Goal: Task Accomplishment & Management: Use online tool/utility

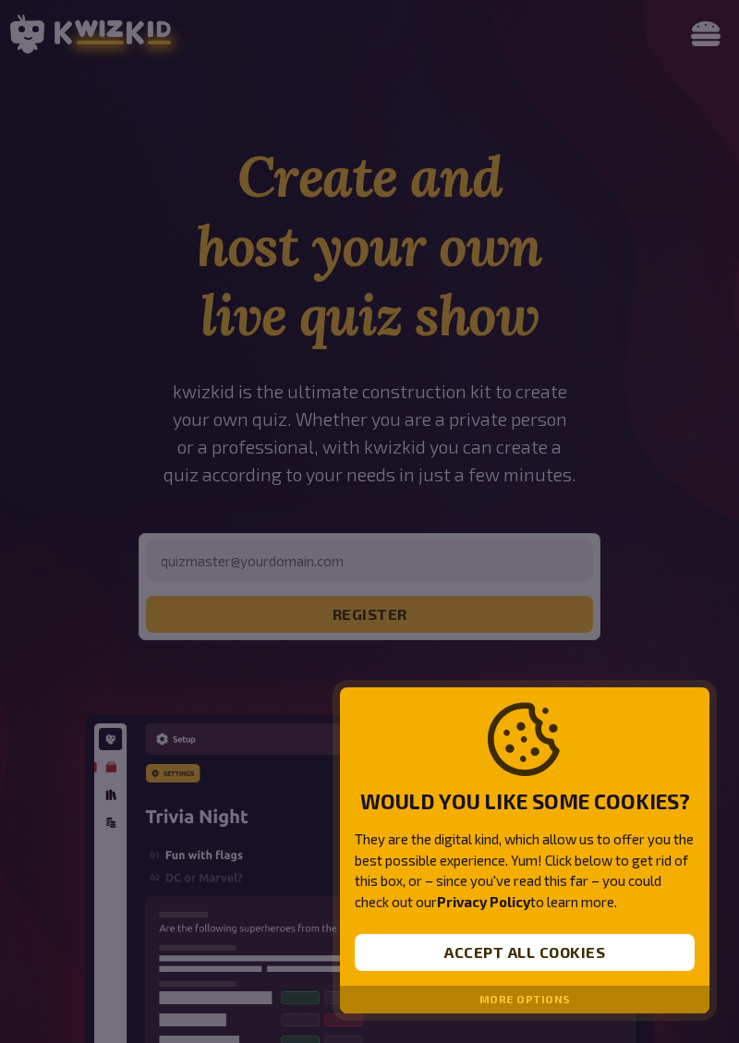
click at [551, 1005] on button "More options" at bounding box center [525, 999] width 91 height 13
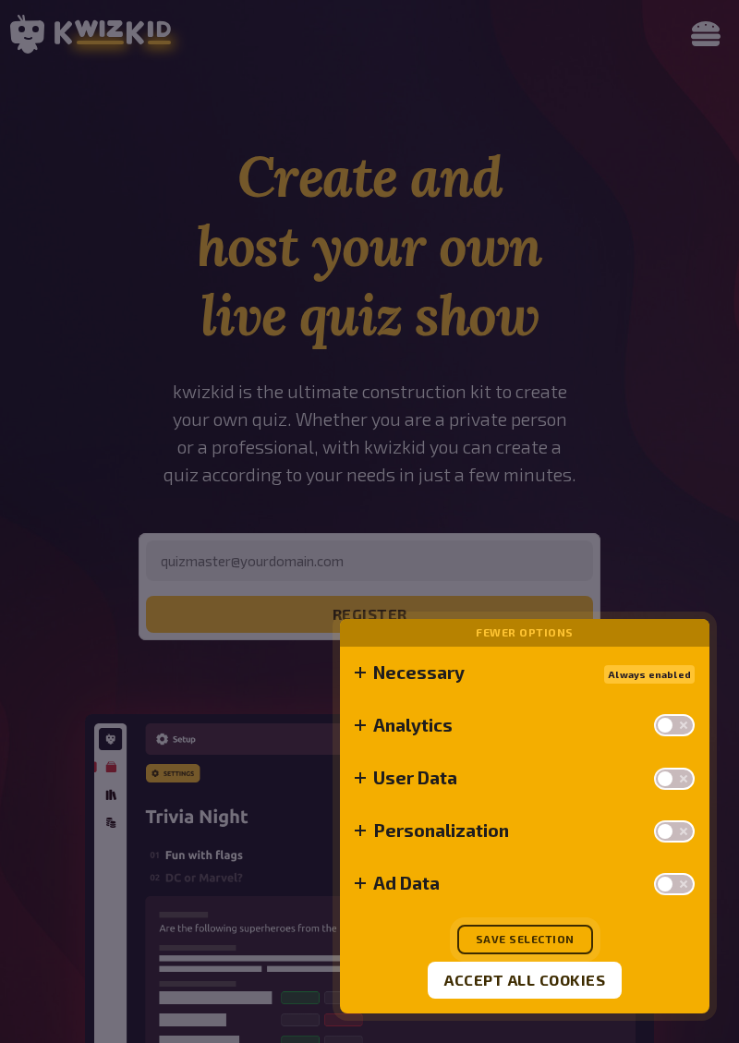
click at [535, 939] on button "Save selection" at bounding box center [525, 940] width 136 height 30
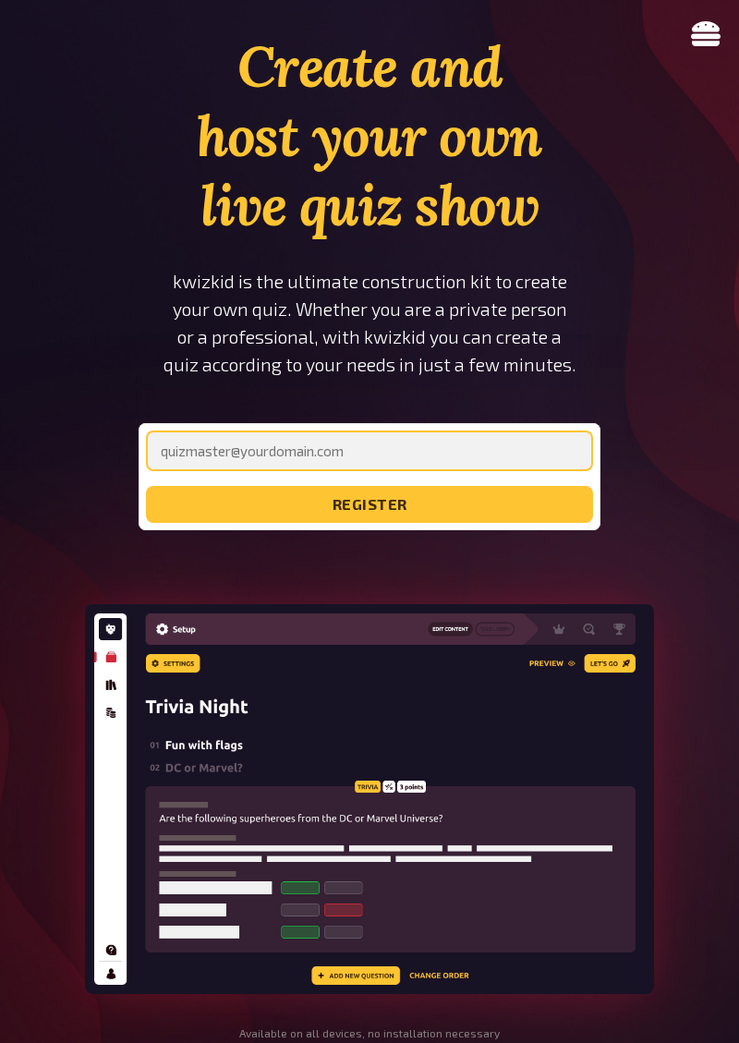
click at [486, 444] on input "email" at bounding box center [370, 451] width 448 height 41
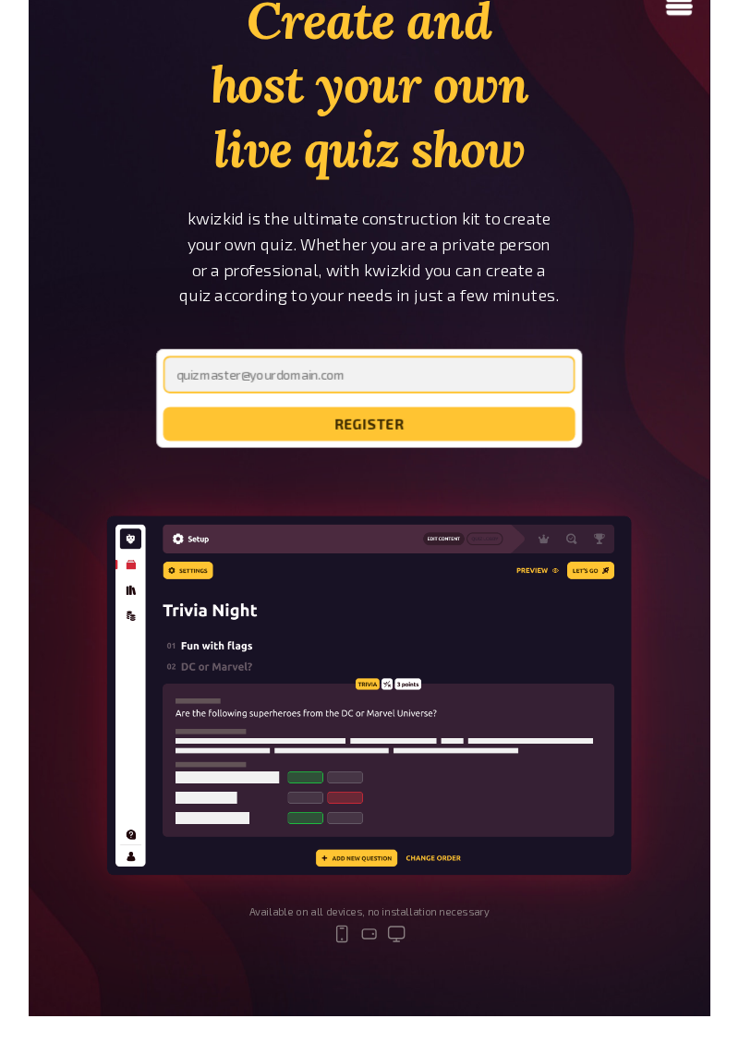
scroll to position [154, 0]
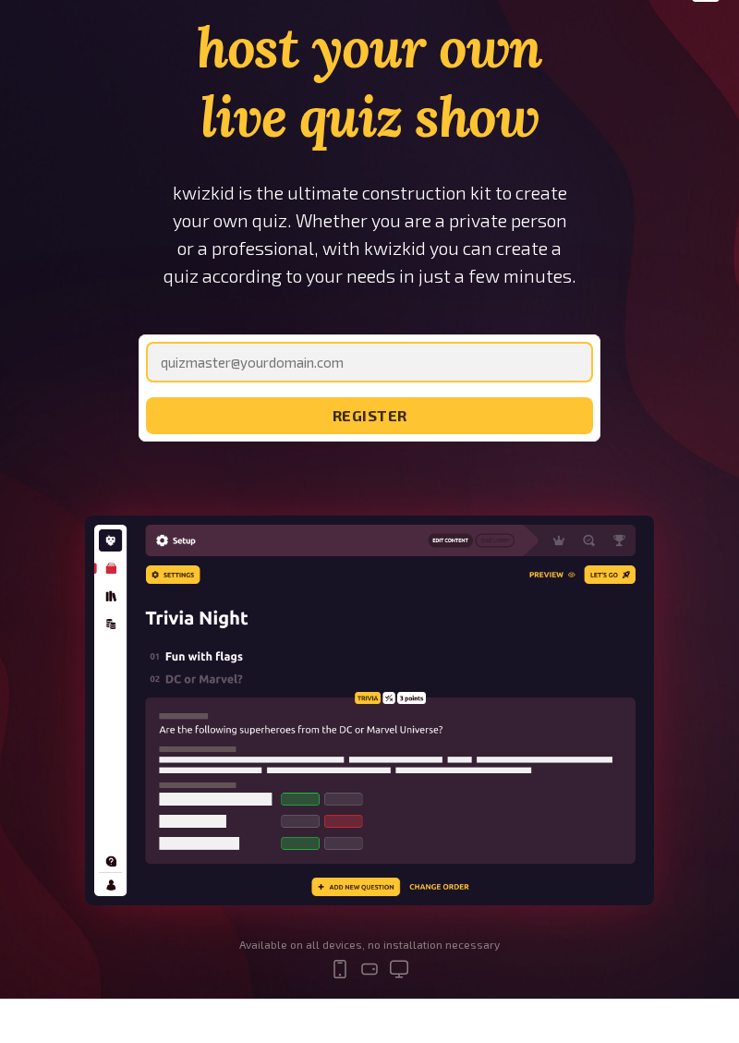
type input "[EMAIL_ADDRESS][PERSON_NAME][DOMAIN_NAME]"
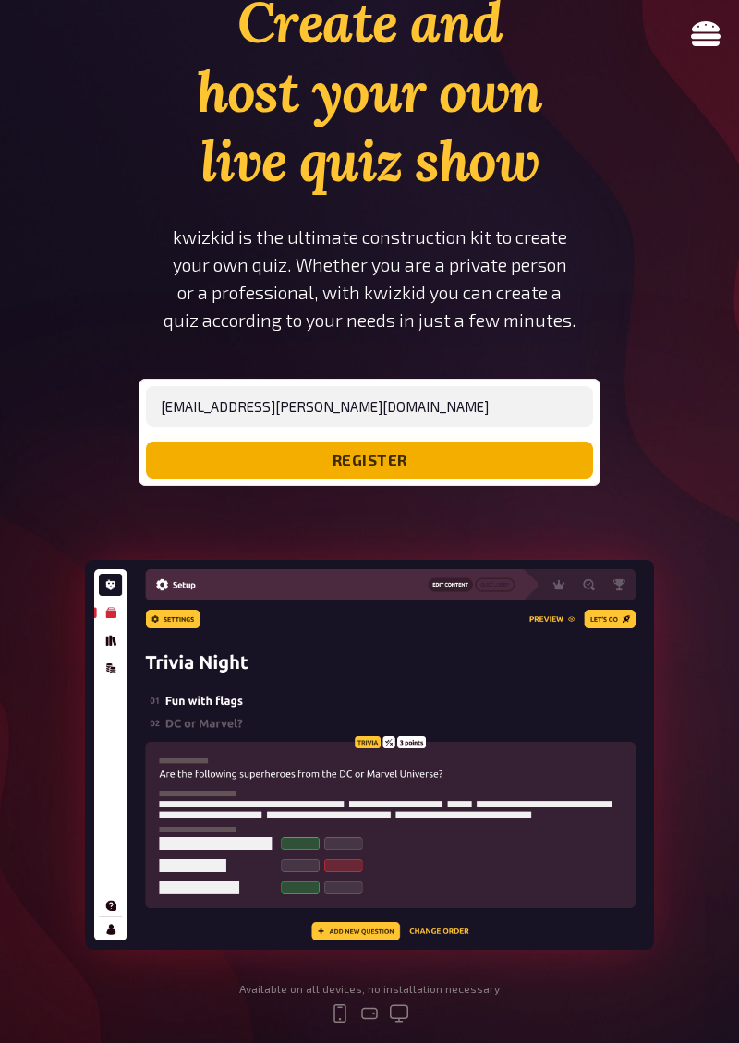
click at [447, 457] on button "register" at bounding box center [370, 460] width 448 height 37
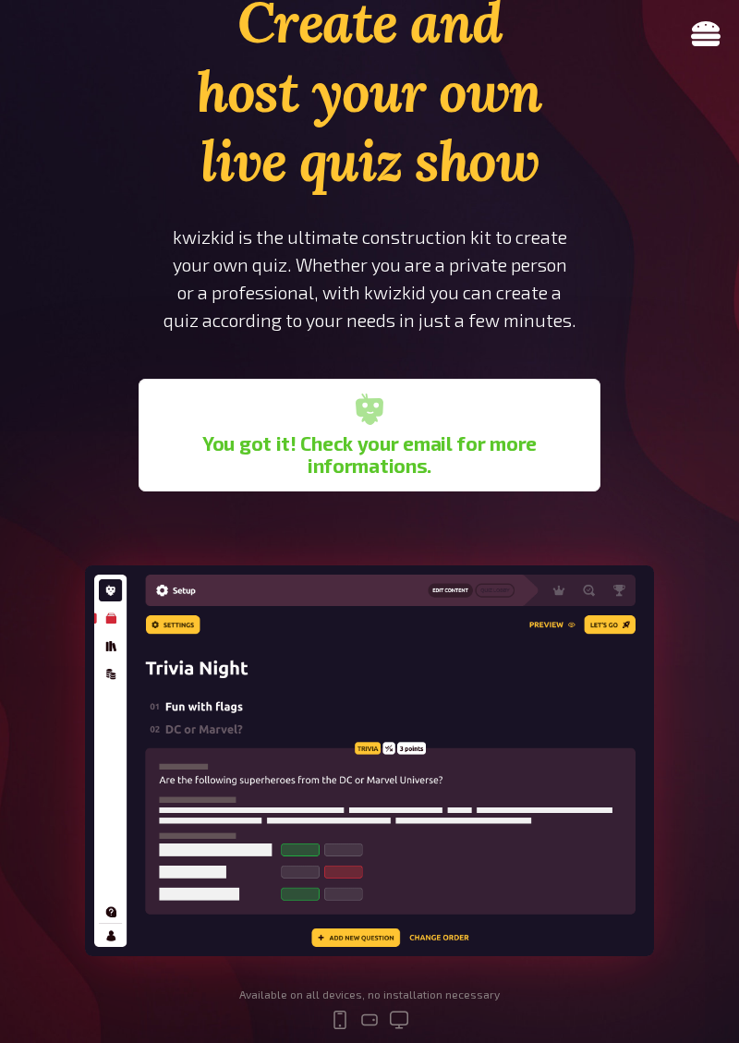
scroll to position [169, 0]
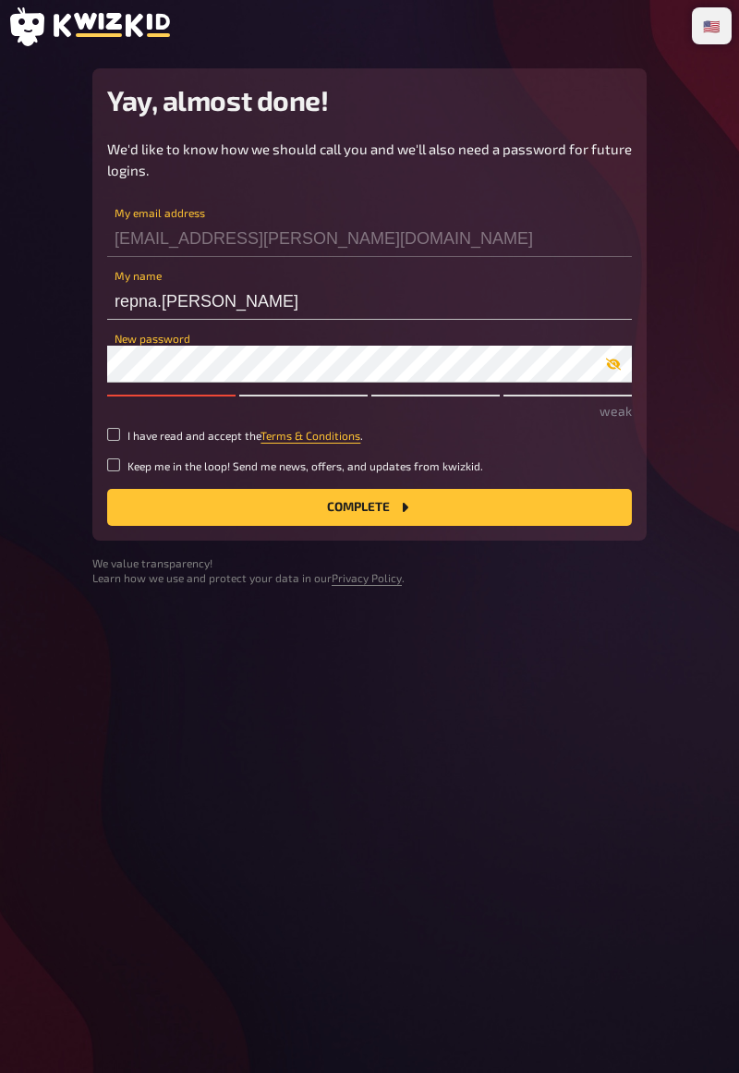
click at [614, 362] on icon "button" at bounding box center [613, 365] width 15 height 12
click at [109, 440] on input "I have read and accept the Terms & Conditions ." at bounding box center [113, 434] width 13 height 13
checkbox input "true"
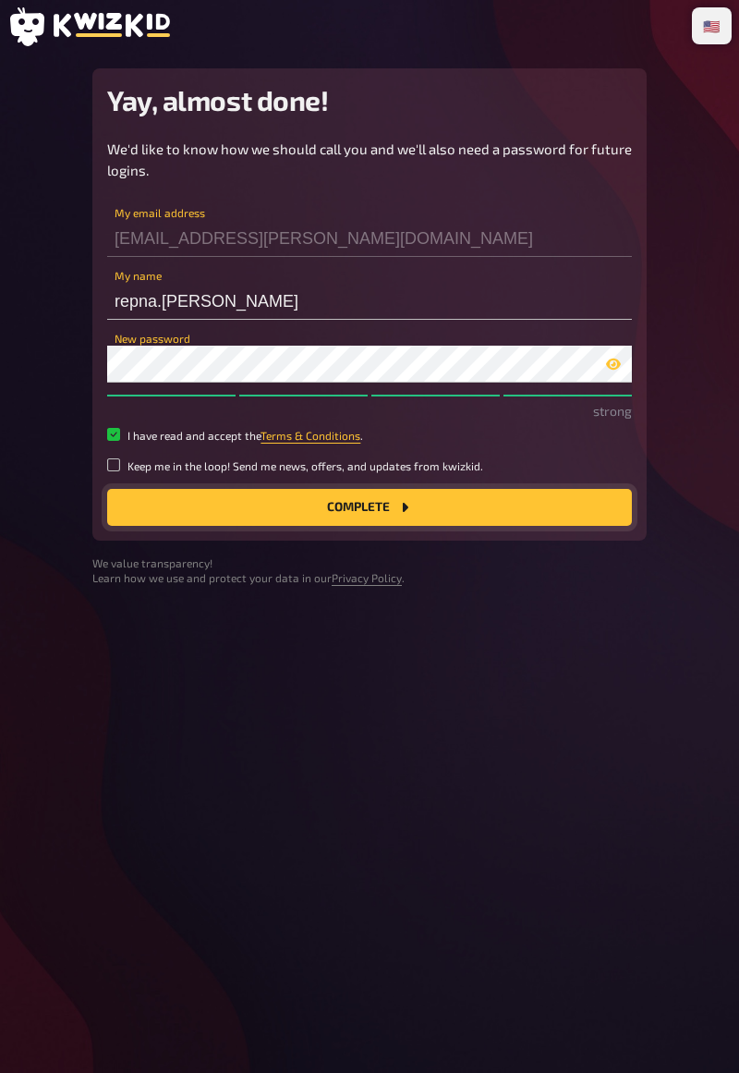
click at [351, 502] on button "Complete" at bounding box center [369, 507] width 525 height 37
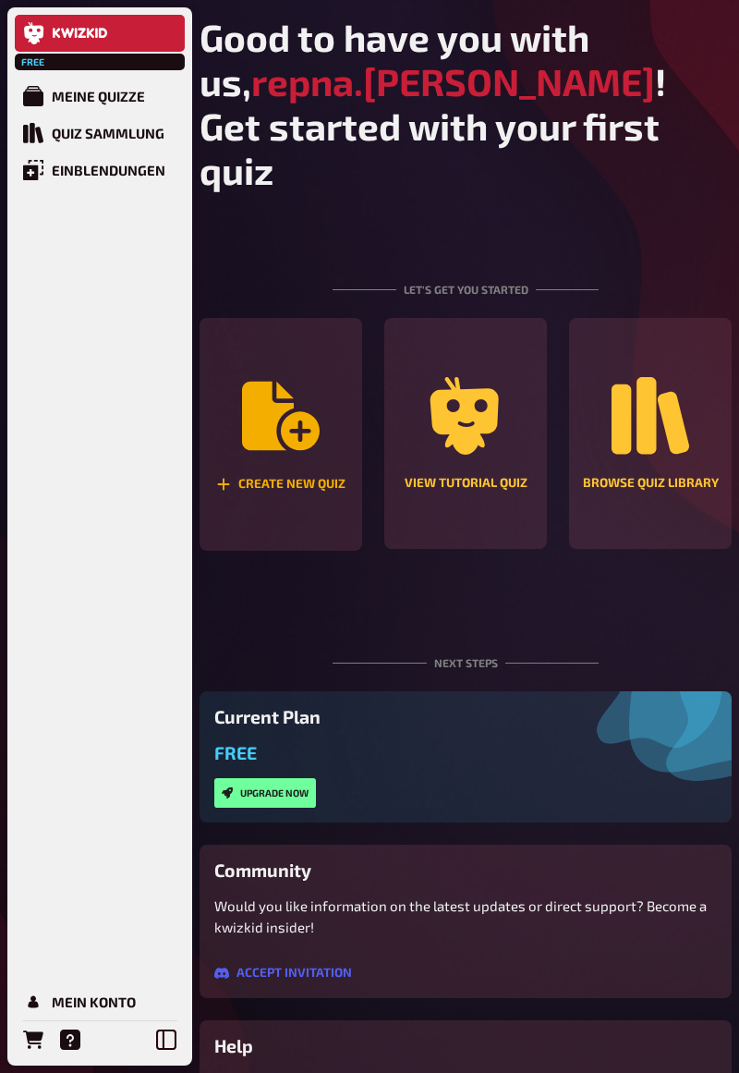
click at [257, 429] on icon "Create new quiz" at bounding box center [281, 416] width 78 height 69
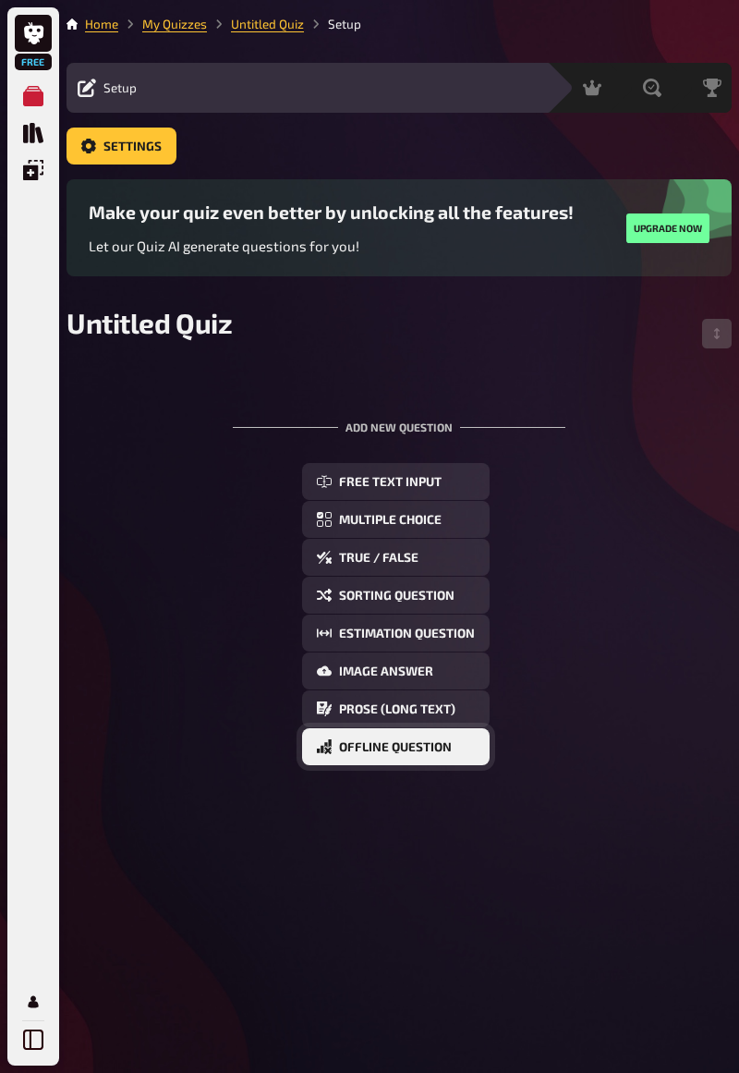
click at [426, 758] on button "Offline Question" at bounding box center [396, 746] width 188 height 37
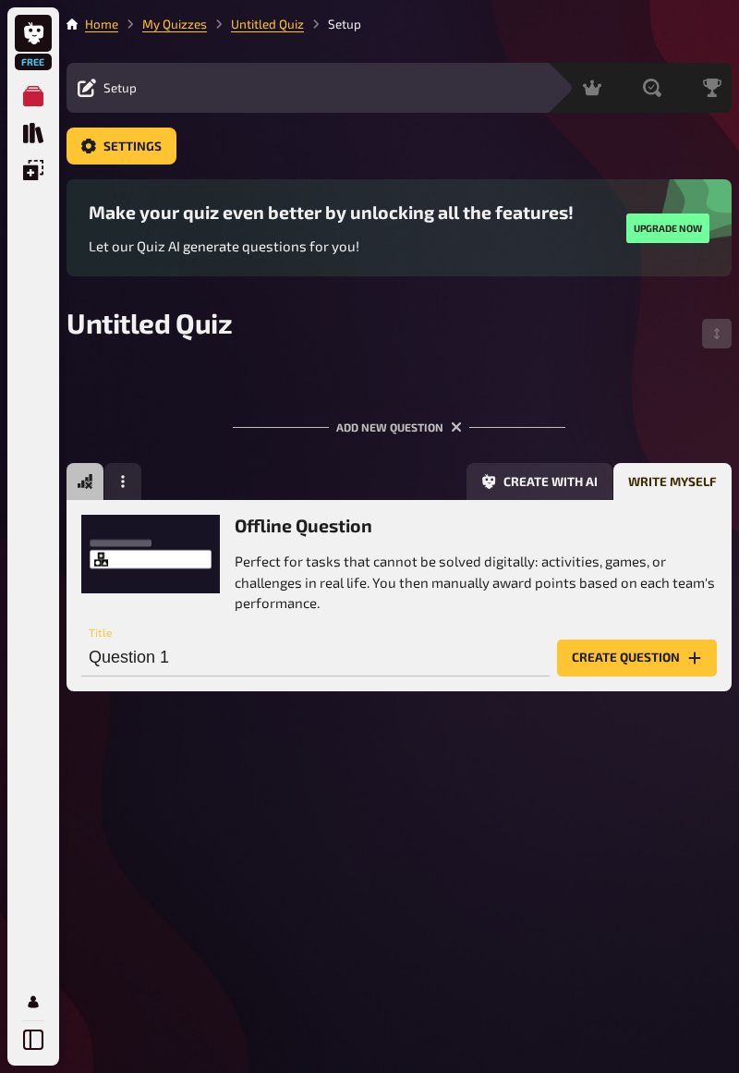
click at [493, 800] on div "Home My Quizzes Untitled Quiz Setup Setup Edit Content Quiz Lobby Hosting undef…" at bounding box center [399, 536] width 680 height 1073
click at [532, 475] on button "Create with AI" at bounding box center [540, 481] width 146 height 37
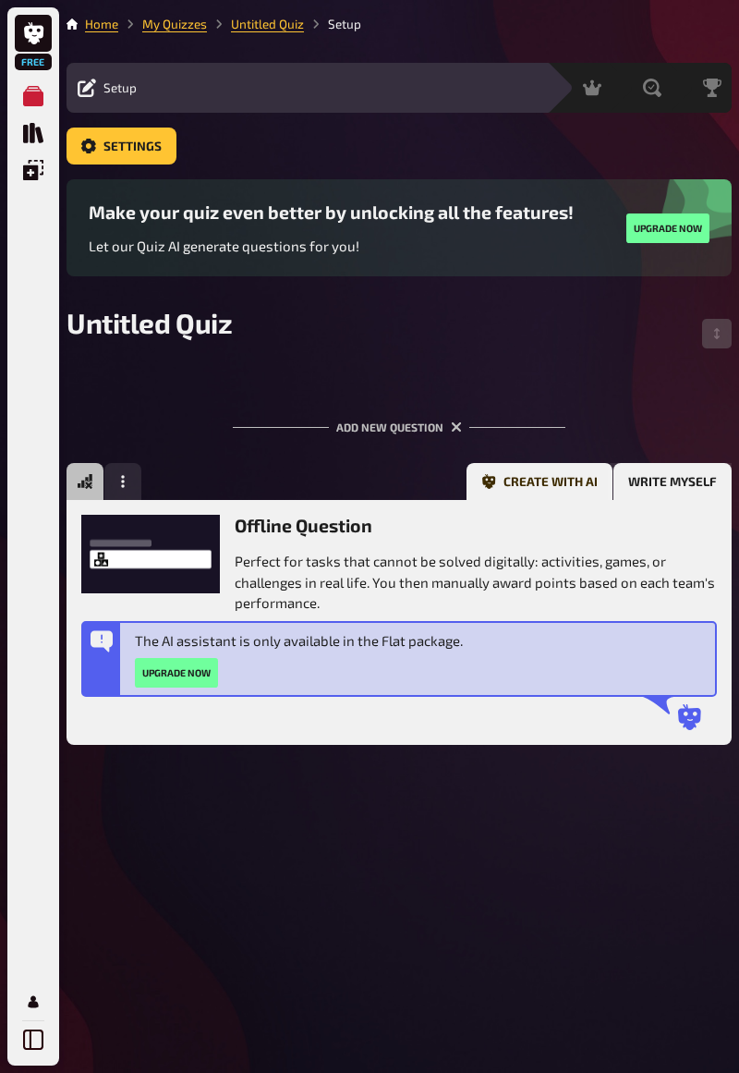
click at [685, 469] on button "Write myself" at bounding box center [673, 481] width 118 height 37
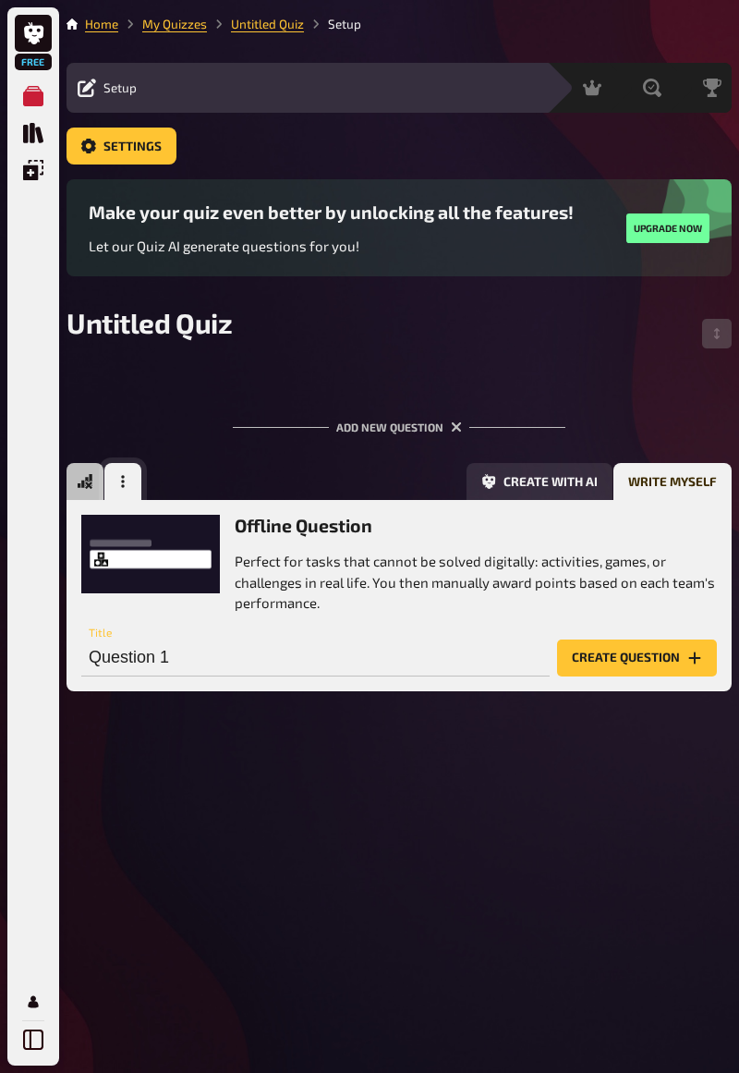
click at [121, 492] on button "button" at bounding box center [122, 481] width 37 height 37
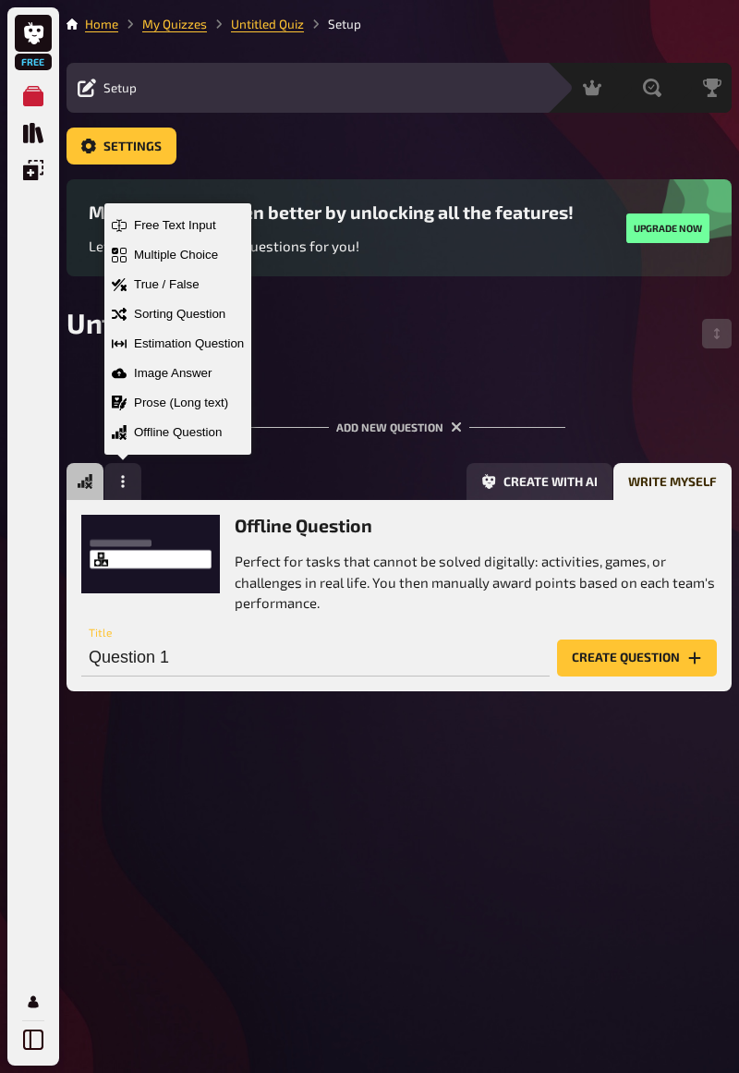
click at [310, 776] on div "Home My Quizzes Untitled Quiz Setup Setup Edit Content Quiz Lobby Hosting undef…" at bounding box center [399, 536] width 680 height 1073
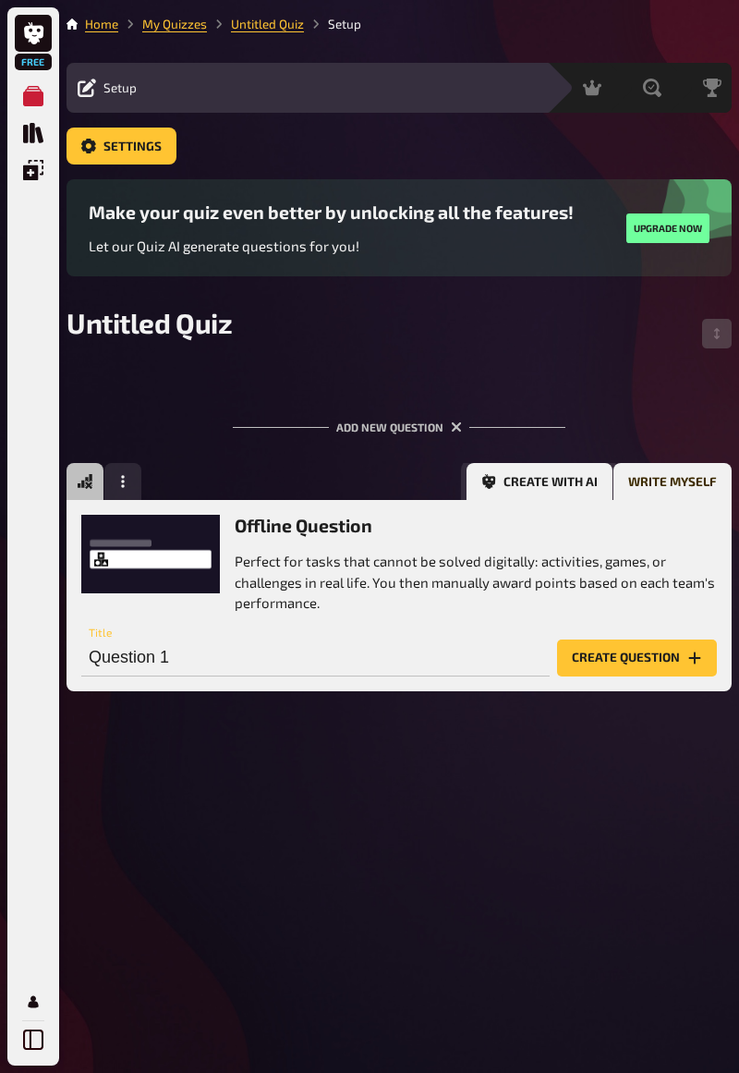
click at [549, 468] on button "Create with AI" at bounding box center [540, 481] width 146 height 37
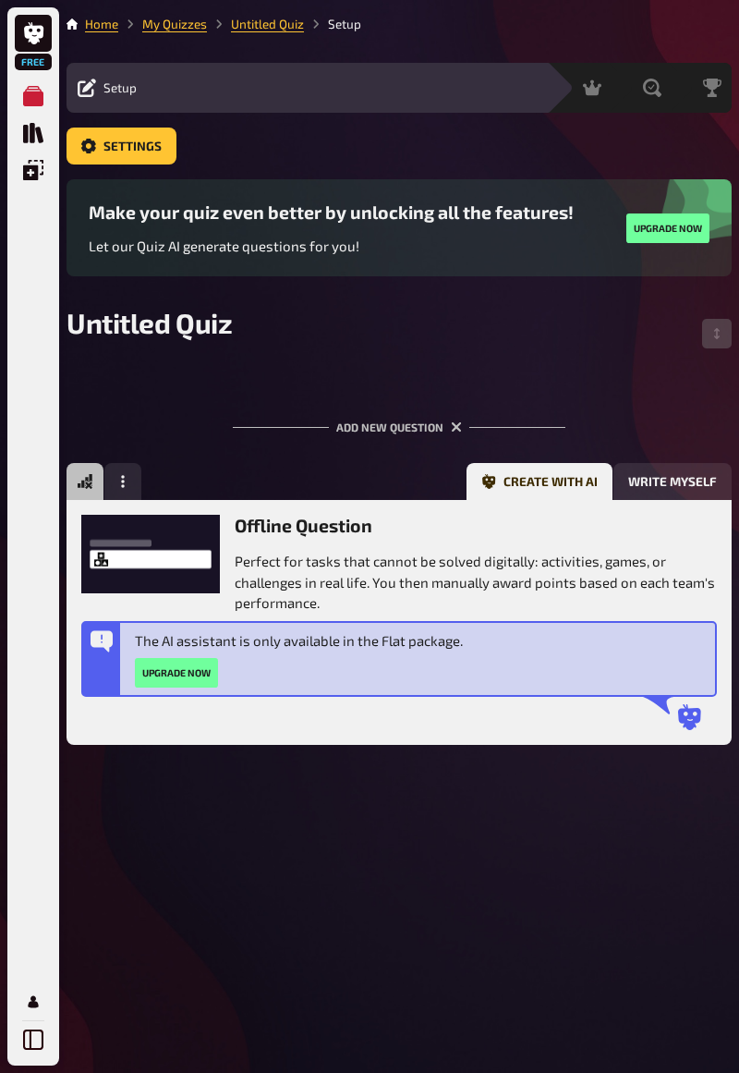
click at [378, 410] on div "Add new question" at bounding box center [399, 419] width 333 height 57
click at [148, 143] on span "Settings" at bounding box center [132, 146] width 58 height 13
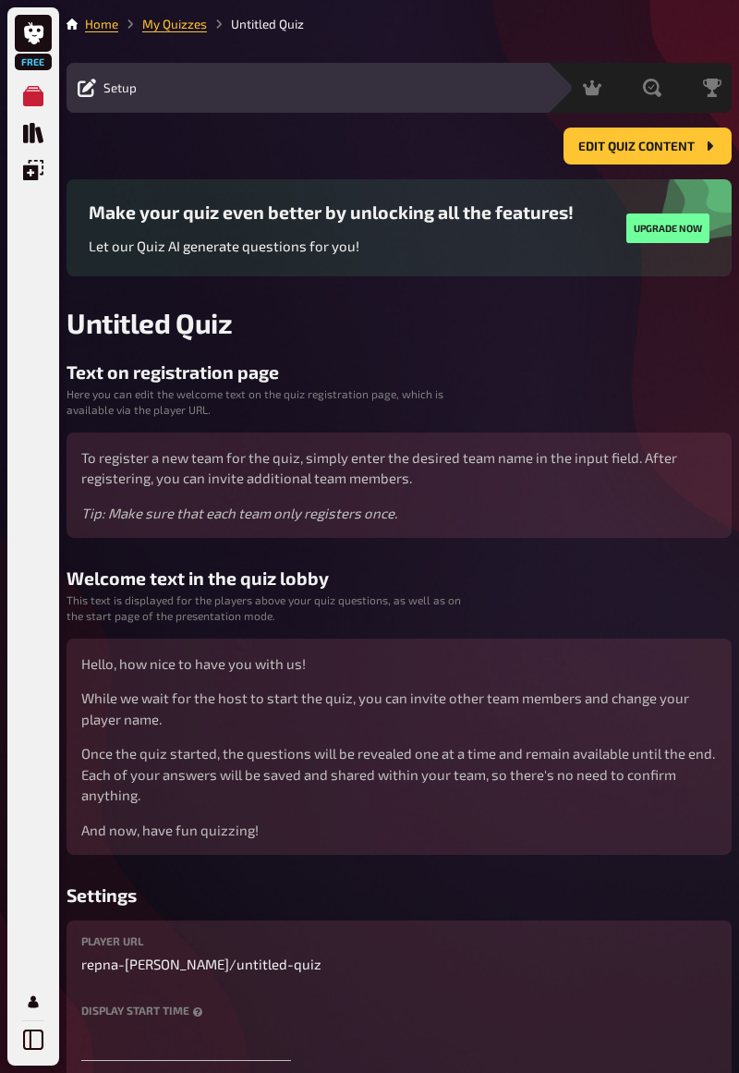
click at [28, 82] on link "My Quizzes" at bounding box center [33, 96] width 37 height 37
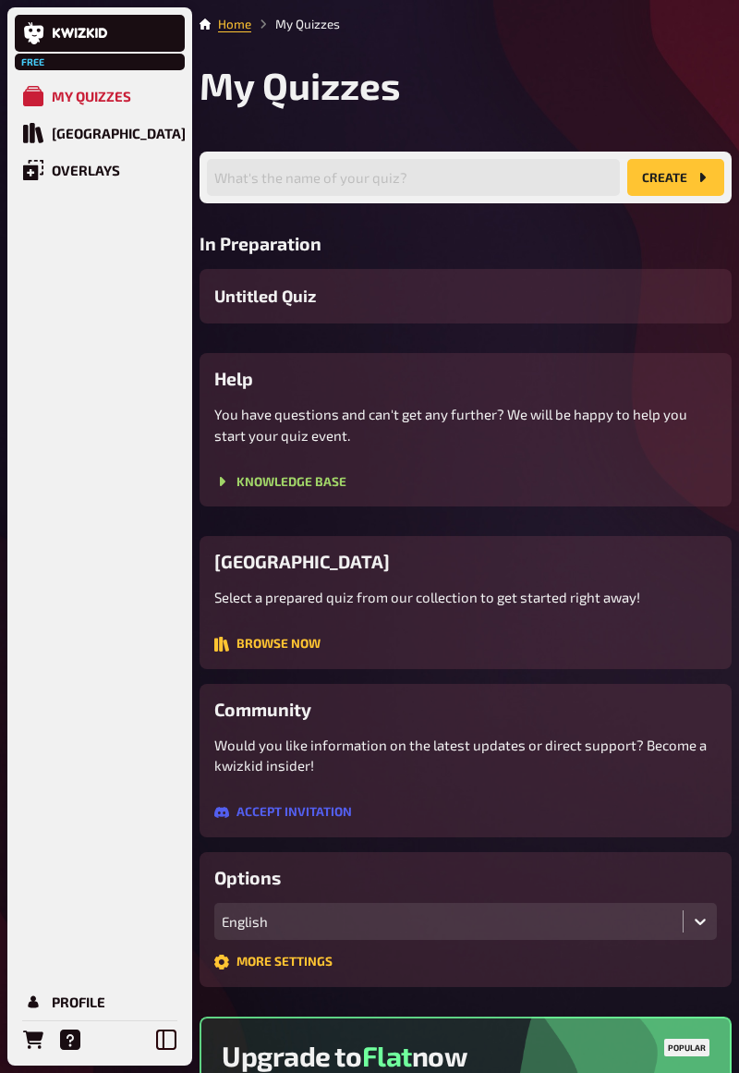
click at [108, 98] on div "My Quizzes" at bounding box center [91, 96] width 79 height 17
click at [124, 33] on link at bounding box center [100, 33] width 170 height 37
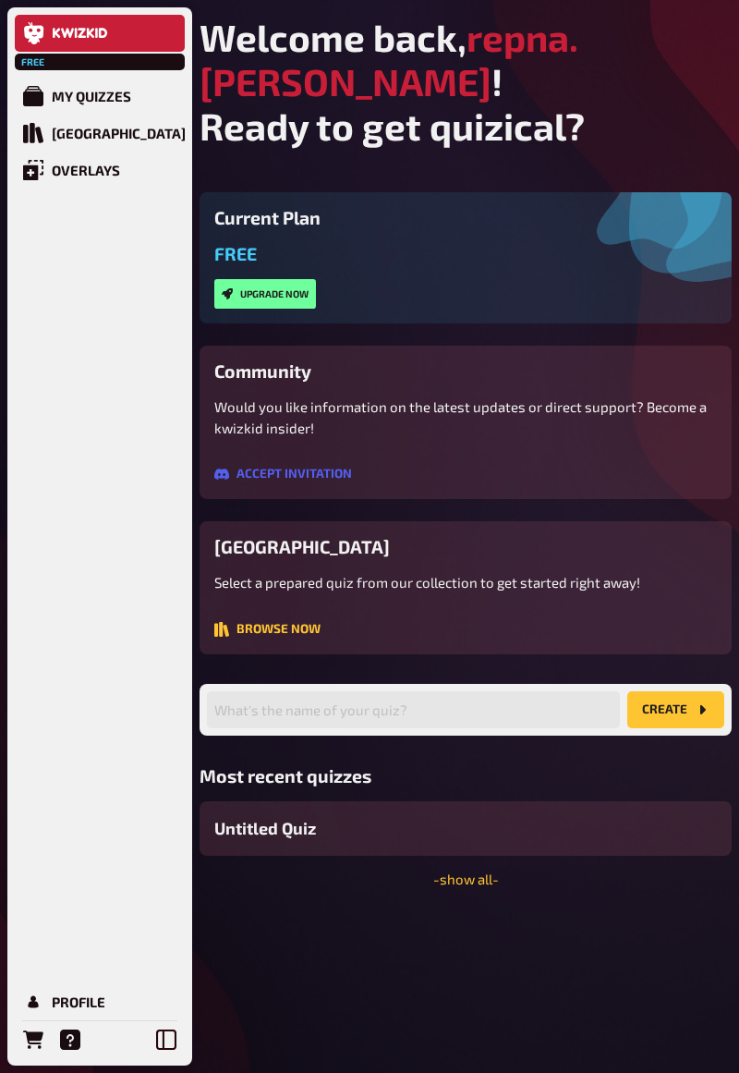
click at [332, 895] on div "Welcome back, repna.andrea ! Ready to get quizical? Current Plan Free Upgrade n…" at bounding box center [465, 536] width 547 height 1073
click at [279, 889] on div "Welcome back, repna.andrea ! Ready to get quizical? Current Plan Free Upgrade n…" at bounding box center [465, 536] width 547 height 1073
click at [270, 876] on div "Welcome back, repna.andrea ! Ready to get quizical? Current Plan Free Upgrade n…" at bounding box center [465, 536] width 547 height 1073
click at [133, 100] on link "My Quizzes" at bounding box center [100, 96] width 170 height 37
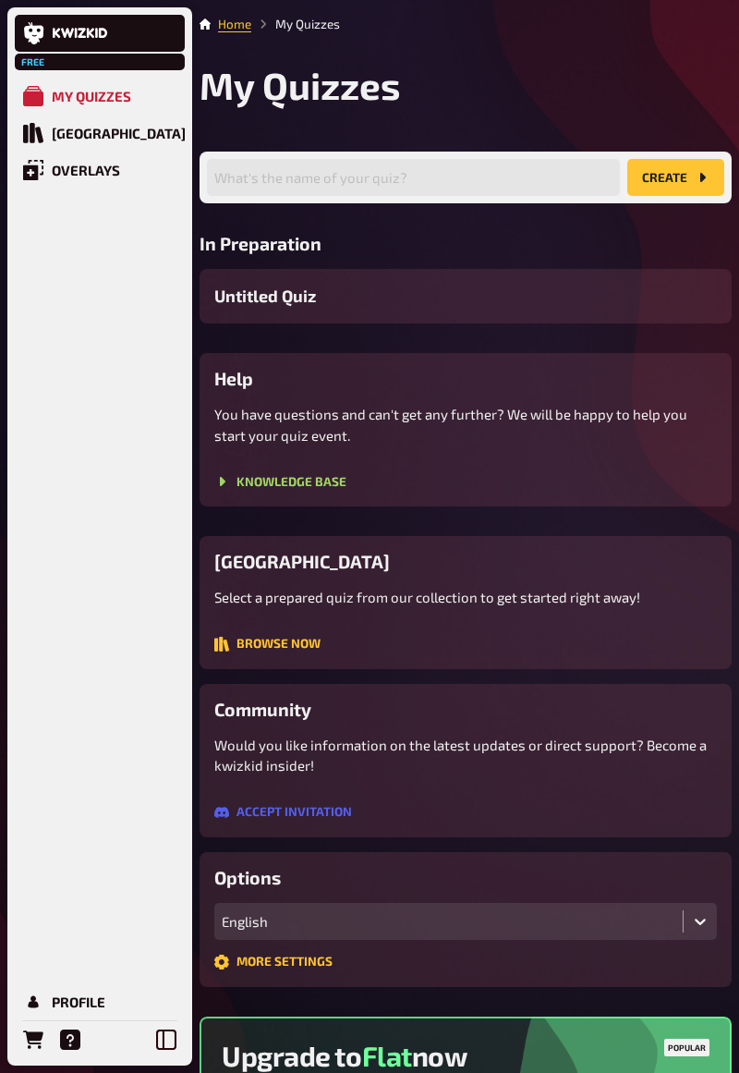
click at [674, 176] on button "create" at bounding box center [675, 177] width 97 height 37
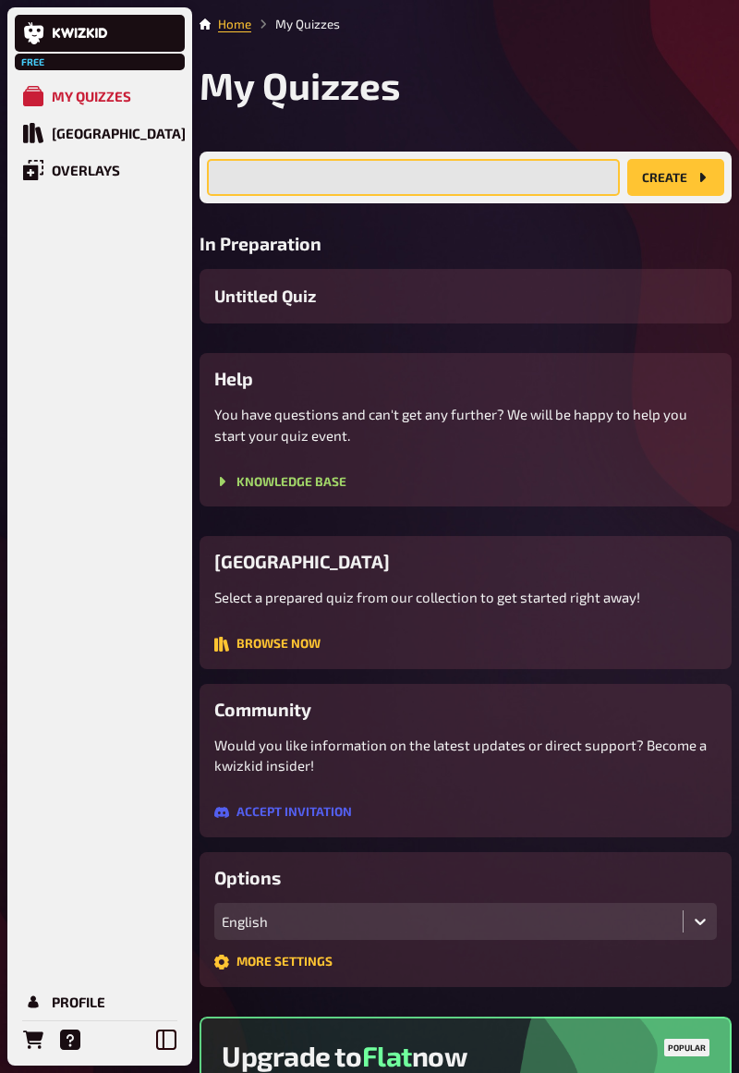
click at [553, 187] on input "text" at bounding box center [413, 177] width 413 height 37
type input "Obc p"
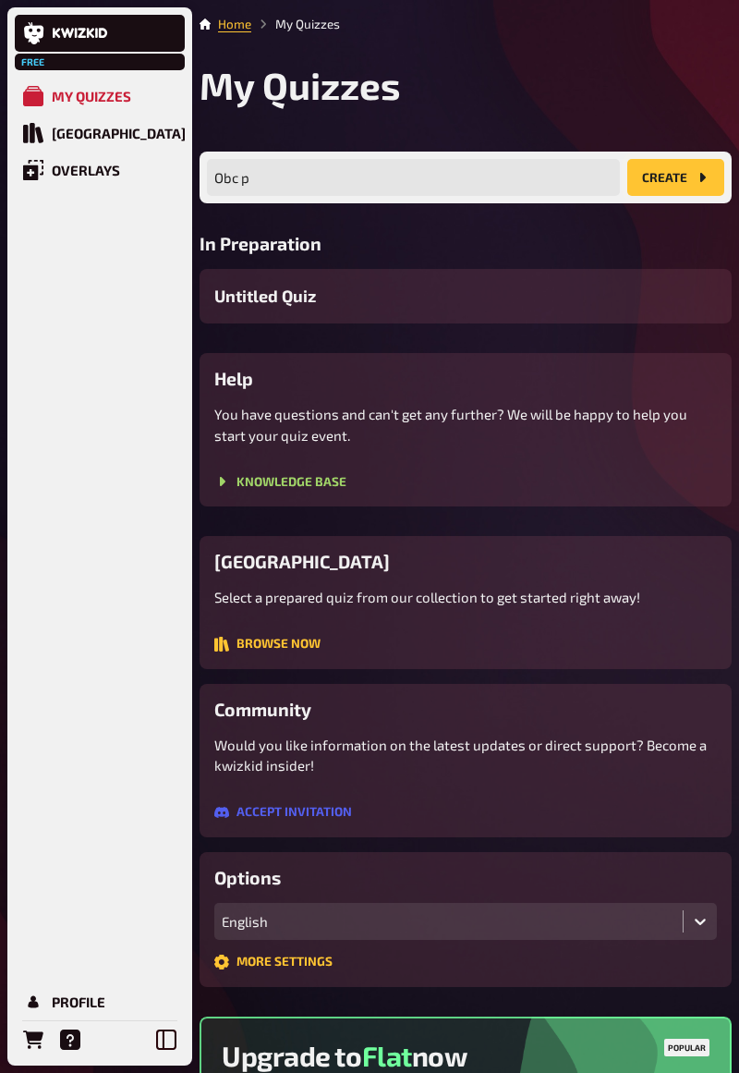
click at [688, 177] on button "create" at bounding box center [675, 177] width 97 height 37
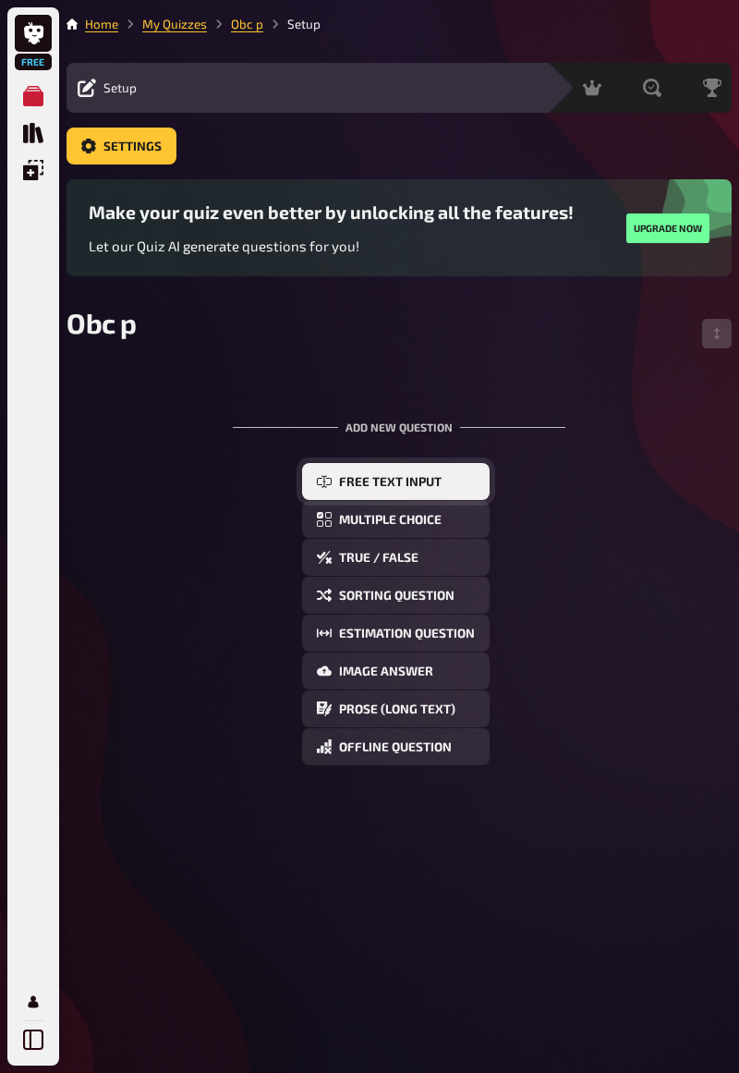
click at [443, 487] on button "Free Text Input" at bounding box center [396, 481] width 188 height 37
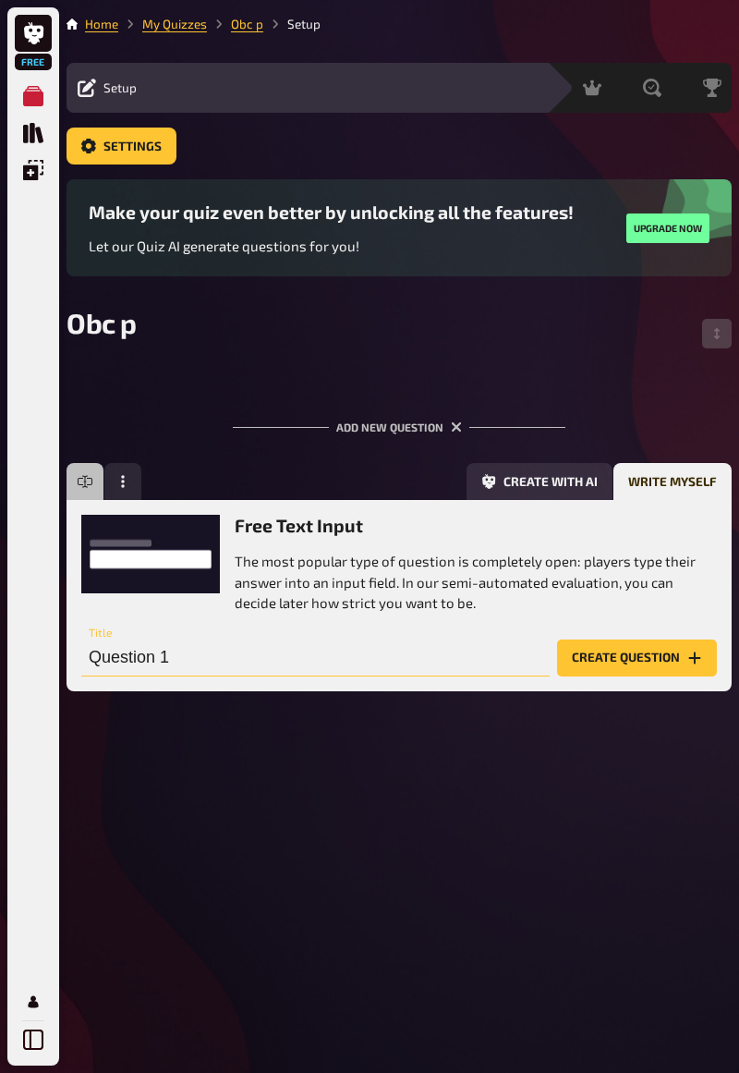
click at [359, 641] on input "Question 1" at bounding box center [315, 657] width 469 height 37
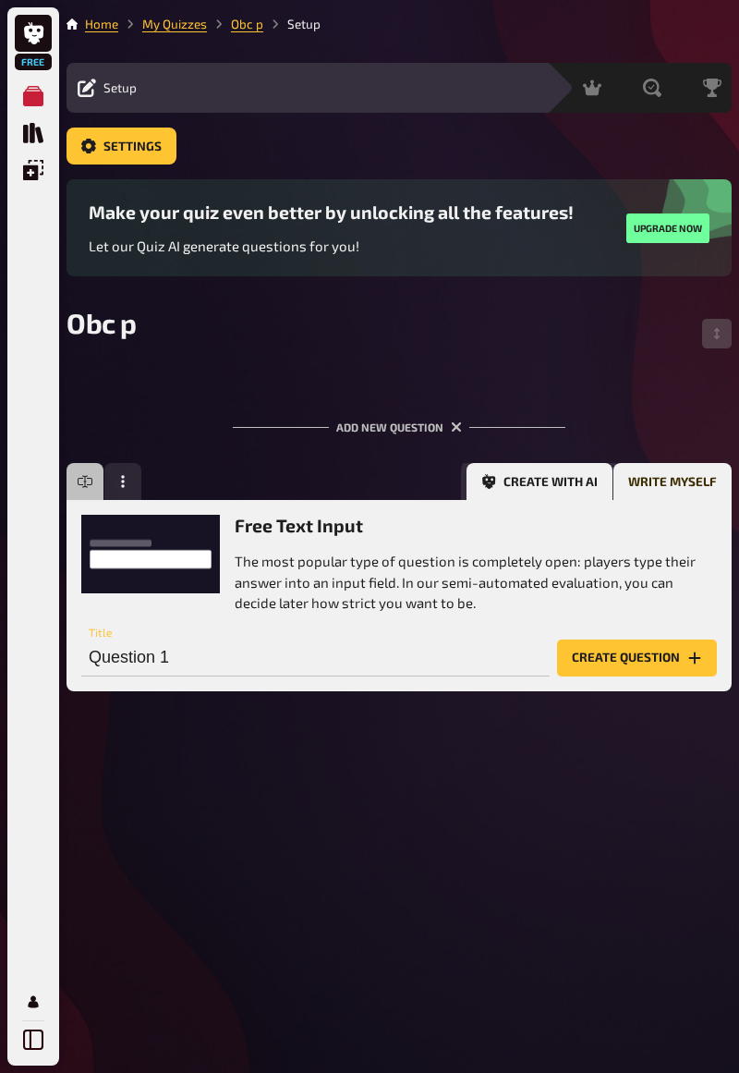
click at [540, 493] on button "Create with AI" at bounding box center [540, 481] width 146 height 37
